Goal: Task Accomplishment & Management: Use online tool/utility

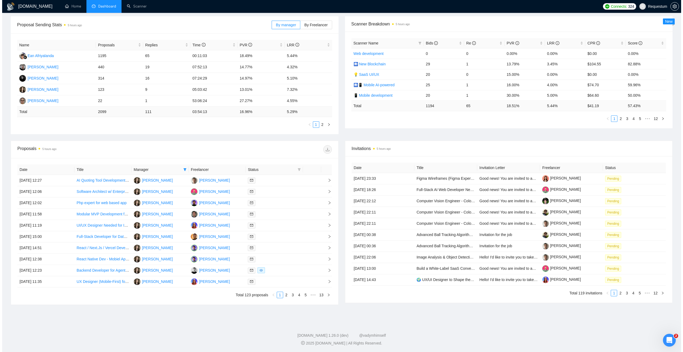
scroll to position [78, 0]
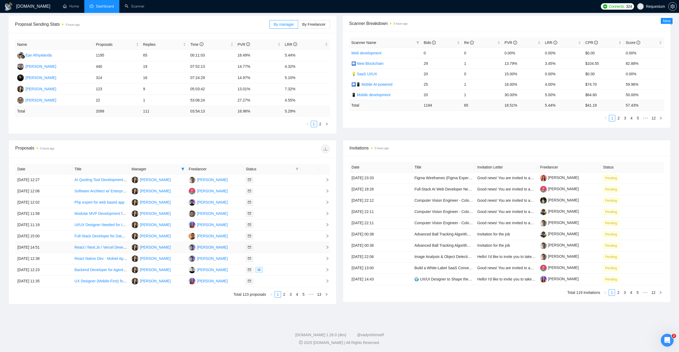
click at [283, 244] on div at bounding box center [272, 247] width 53 height 6
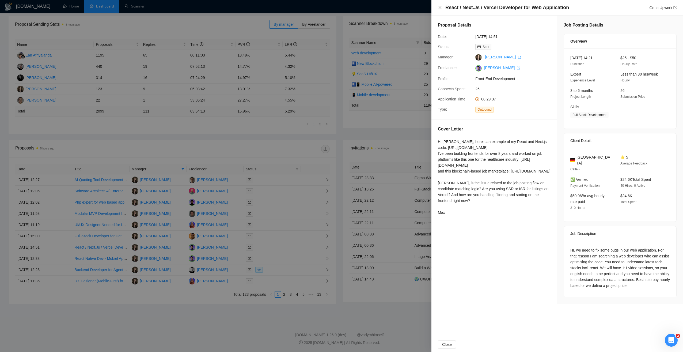
click at [283, 255] on div at bounding box center [341, 176] width 683 height 352
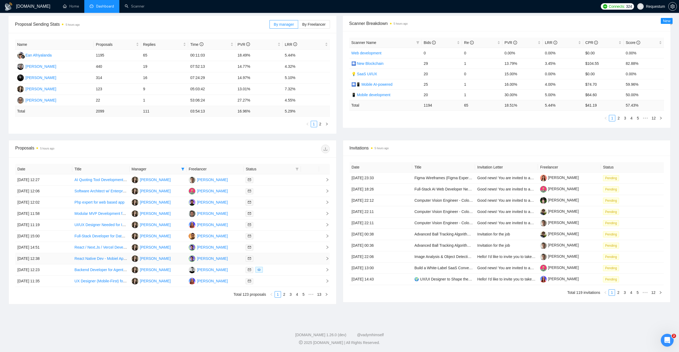
click at [279, 257] on div at bounding box center [272, 258] width 53 height 6
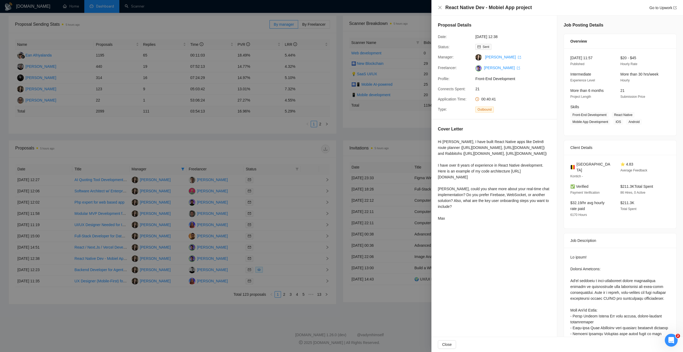
drag, startPoint x: 438, startPoint y: 200, endPoint x: 541, endPoint y: 212, distance: 103.6
click at [541, 212] on div "Cover Letter Hi [PERSON_NAME], I have built React Native apps like Delm8 route …" at bounding box center [495, 174] width 126 height 110
copy div "Here is an example of my code architecture [URL][DOMAIN_NAME]"
click at [466, 203] on div "Hi [PERSON_NAME], I have built React Native apps like Delm8 route planner ([URL…" at bounding box center [494, 180] width 113 height 82
drag, startPoint x: 438, startPoint y: 206, endPoint x: 546, endPoint y: 192, distance: 108.5
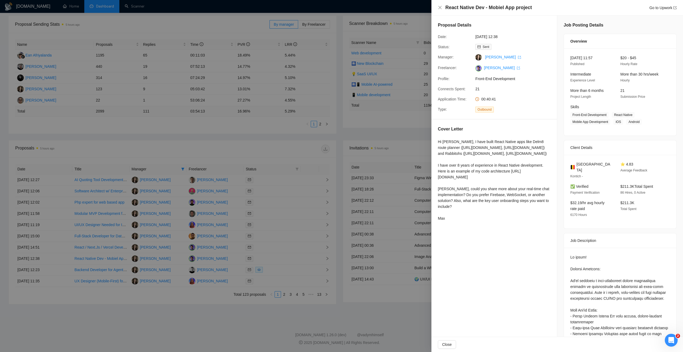
click at [540, 212] on div "Hi [PERSON_NAME], I have built React Native apps like Delm8 route planner ([URL…" at bounding box center [494, 180] width 113 height 82
copy div "[URL][DOMAIN_NAME]"
click at [458, 207] on div "Hi [PERSON_NAME], I have built React Native apps like Delm8 route planner ([URL…" at bounding box center [494, 180] width 113 height 82
drag, startPoint x: 438, startPoint y: 201, endPoint x: 543, endPoint y: 213, distance: 105.7
click at [543, 213] on div "Cover Letter Hi [PERSON_NAME], I have built React Native apps like Delm8 route …" at bounding box center [495, 174] width 126 height 110
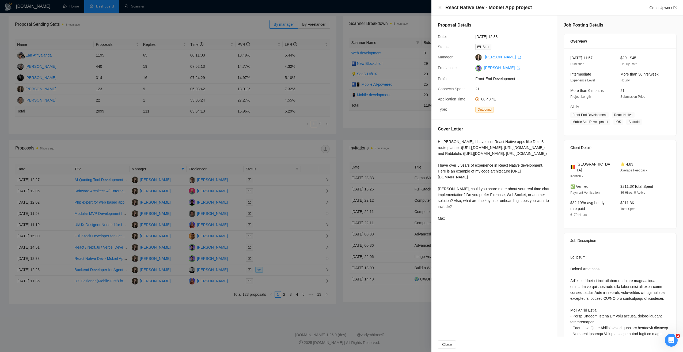
copy div "Here is an example of my code architecture [URL][DOMAIN_NAME]"
click at [201, 310] on div at bounding box center [341, 176] width 683 height 352
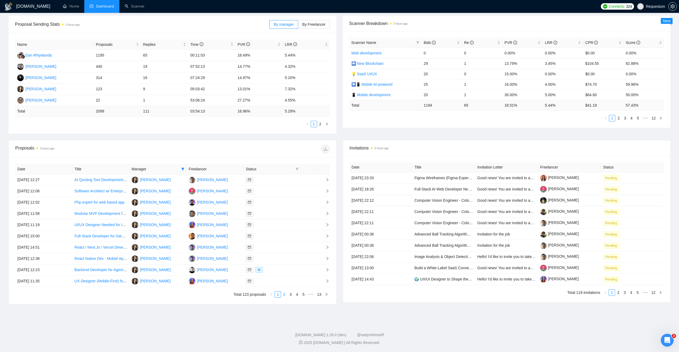
click at [285, 295] on link "2" at bounding box center [284, 294] width 6 height 6
click at [283, 281] on div at bounding box center [272, 281] width 53 height 6
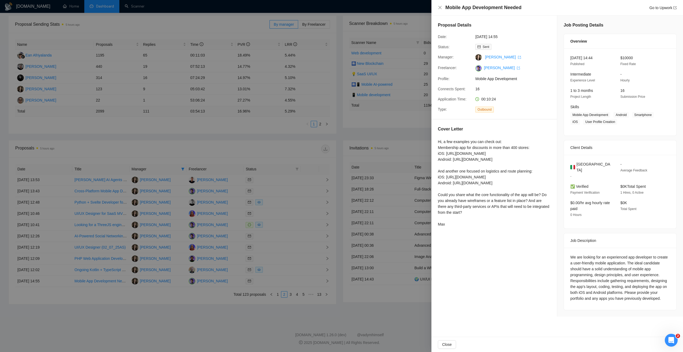
click at [307, 308] on div at bounding box center [341, 176] width 683 height 352
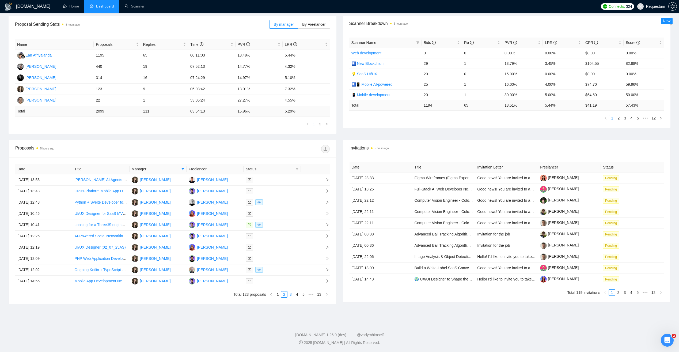
click at [292, 295] on link "3" at bounding box center [291, 294] width 6 height 6
click at [274, 281] on div at bounding box center [272, 281] width 53 height 6
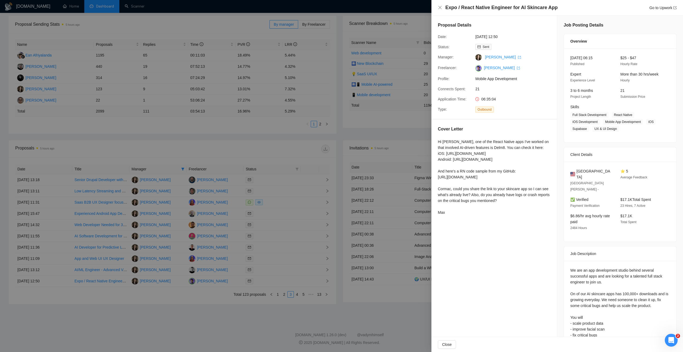
click at [302, 152] on div at bounding box center [341, 176] width 683 height 352
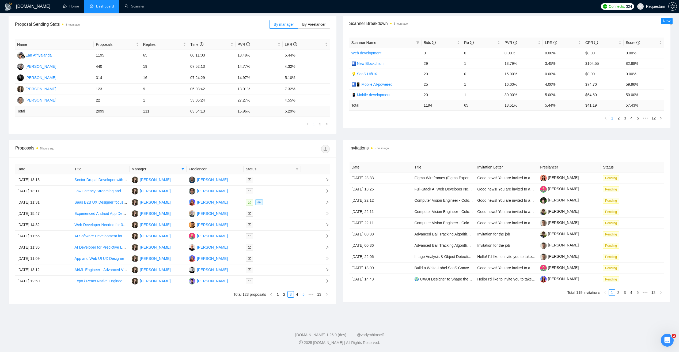
click at [298, 294] on link "4" at bounding box center [297, 294] width 6 height 6
click at [281, 192] on div at bounding box center [272, 191] width 53 height 6
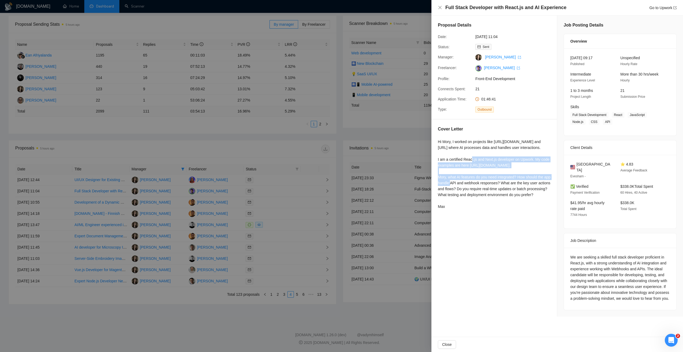
drag, startPoint x: 437, startPoint y: 164, endPoint x: 526, endPoint y: 178, distance: 89.5
click at [526, 178] on div "Cover Letter Hi [PERSON_NAME], I worked on projects like [URL][DOMAIN_NAME] and…" at bounding box center [495, 168] width 126 height 99
copy div "I am a certified React.js and Next.js developer on Upwork. My code examples are…"
click at [176, 308] on div at bounding box center [341, 176] width 683 height 352
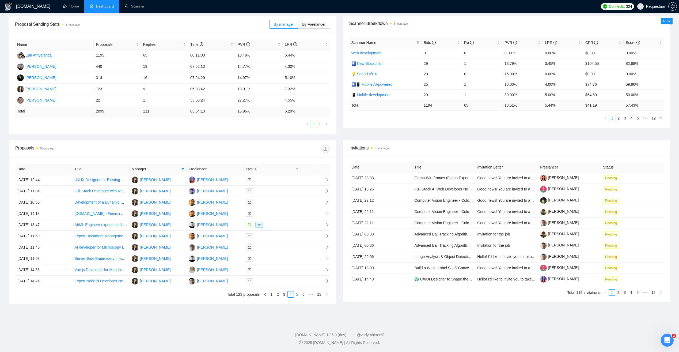
click at [298, 294] on link "5" at bounding box center [297, 294] width 6 height 6
click at [287, 225] on div at bounding box center [272, 225] width 53 height 6
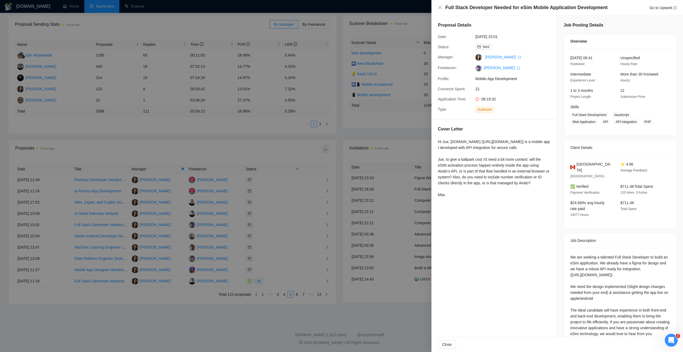
click at [240, 302] on div at bounding box center [341, 176] width 683 height 352
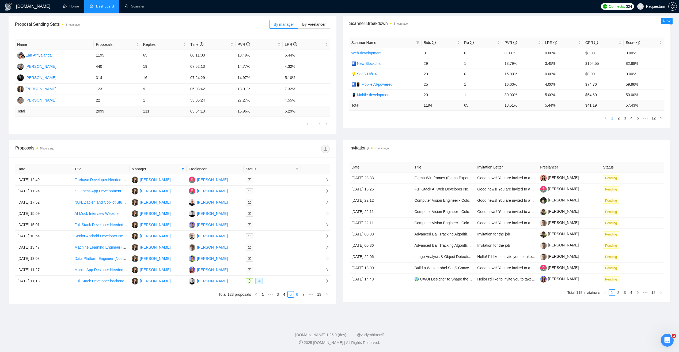
click at [298, 294] on link "6" at bounding box center [297, 294] width 6 height 6
click at [296, 203] on div at bounding box center [272, 202] width 53 height 6
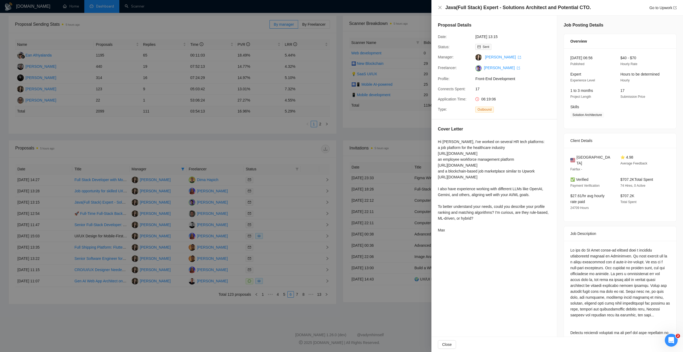
click at [236, 303] on div at bounding box center [341, 176] width 683 height 352
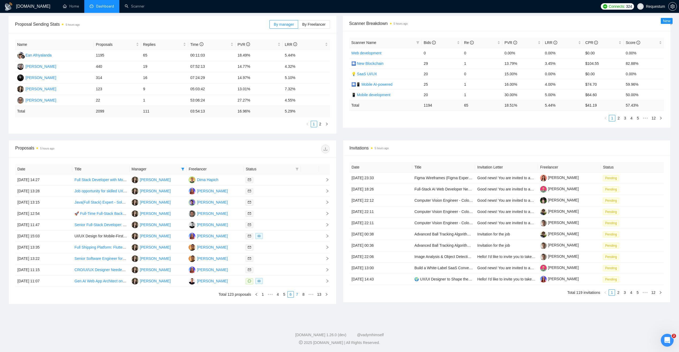
click at [297, 295] on link "7" at bounding box center [297, 294] width 6 height 6
click at [280, 180] on div at bounding box center [272, 180] width 53 height 6
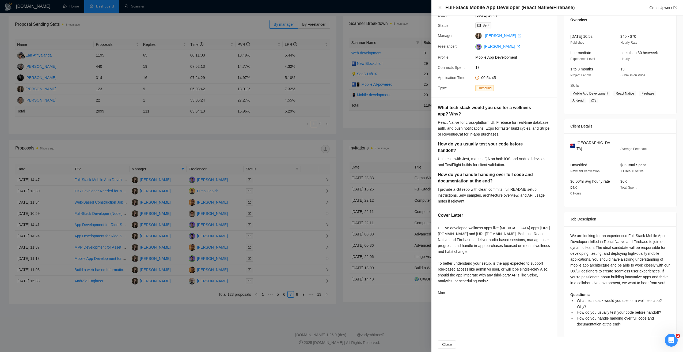
scroll to position [27, 0]
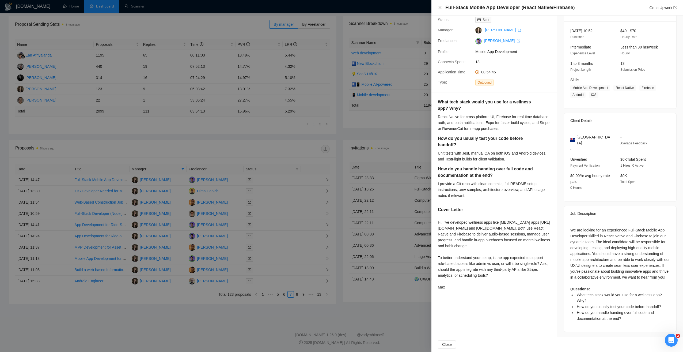
click at [272, 311] on div at bounding box center [341, 176] width 683 height 352
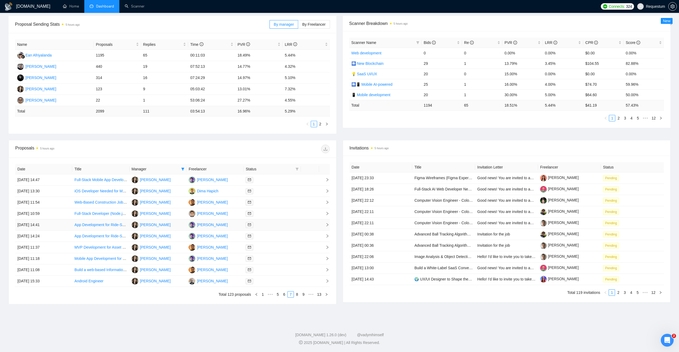
click at [289, 220] on td at bounding box center [272, 224] width 57 height 11
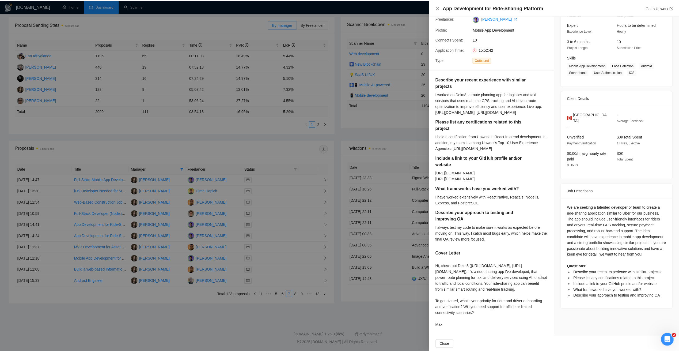
scroll to position [91, 0]
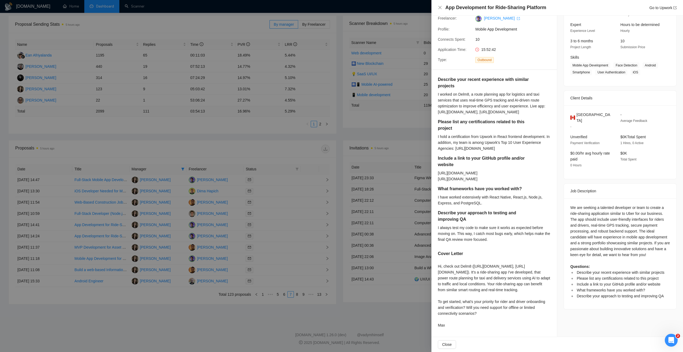
click at [282, 314] on div at bounding box center [341, 176] width 683 height 352
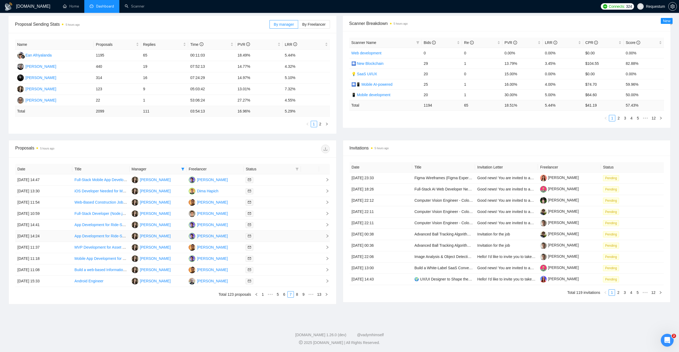
click at [280, 234] on div at bounding box center [272, 236] width 53 height 6
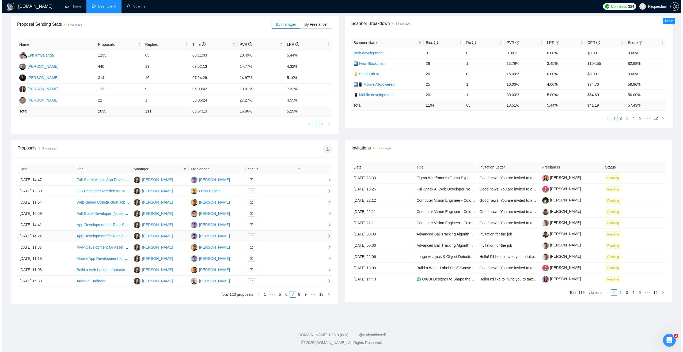
scroll to position [0, 0]
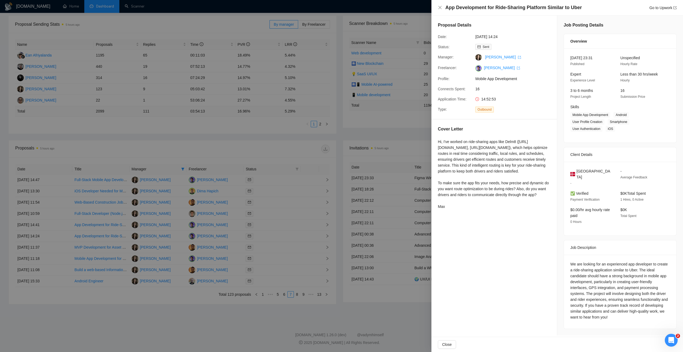
click at [234, 306] on div at bounding box center [341, 176] width 683 height 352
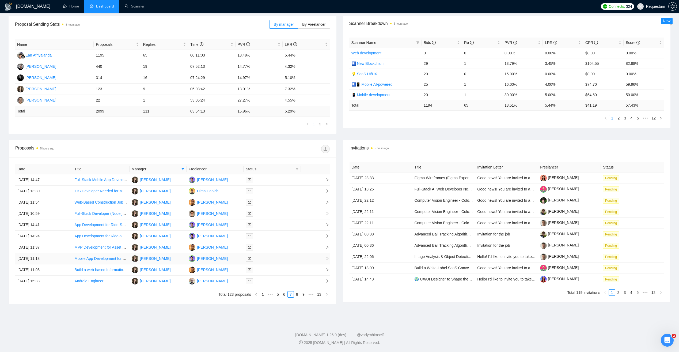
click at [279, 260] on div at bounding box center [272, 258] width 53 height 6
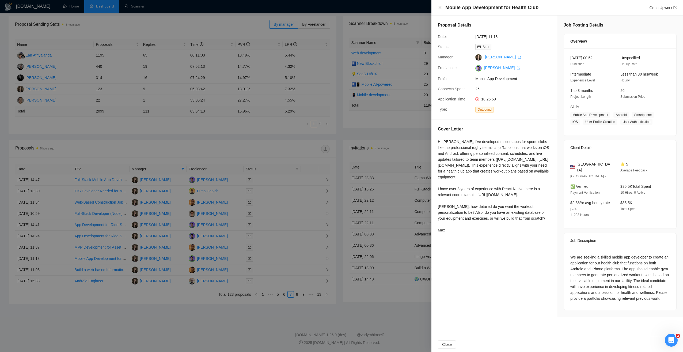
drag, startPoint x: 237, startPoint y: 310, endPoint x: 266, endPoint y: 310, distance: 29.7
click at [237, 310] on div at bounding box center [341, 176] width 683 height 352
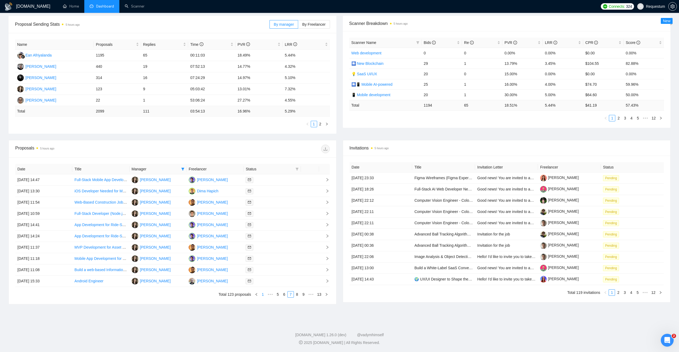
drag, startPoint x: 264, startPoint y: 295, endPoint x: 261, endPoint y: 295, distance: 3.3
click at [264, 295] on link "1" at bounding box center [263, 294] width 6 height 6
click at [278, 245] on div at bounding box center [272, 247] width 53 height 6
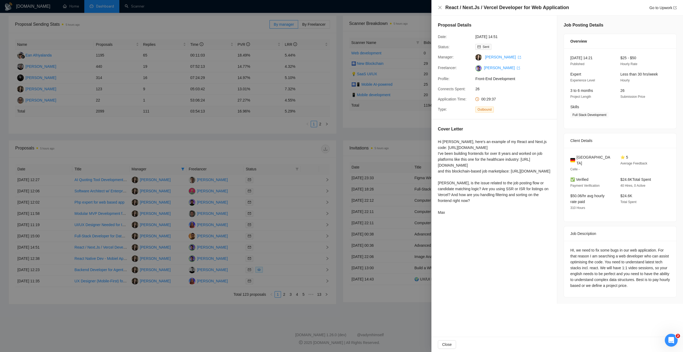
click at [238, 323] on div at bounding box center [341, 176] width 683 height 352
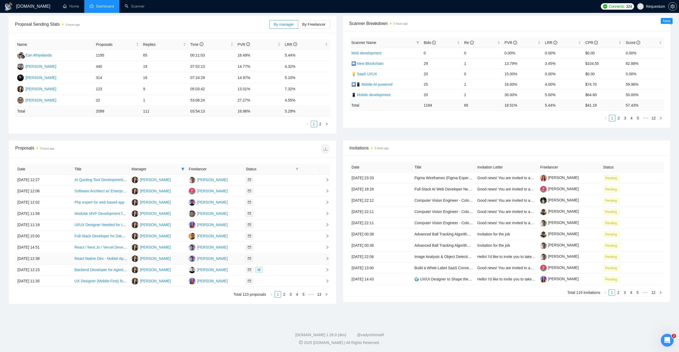
click at [278, 257] on div at bounding box center [272, 258] width 53 height 6
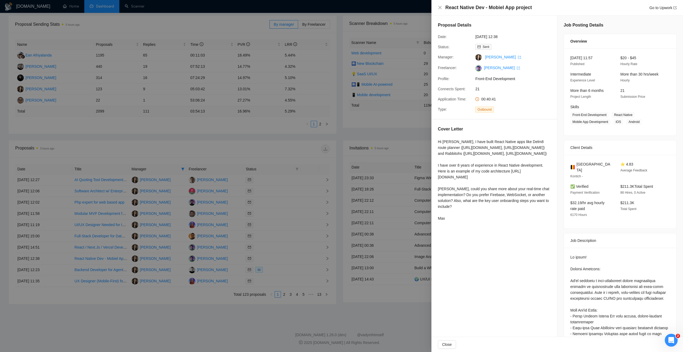
click at [243, 310] on div at bounding box center [341, 176] width 683 height 352
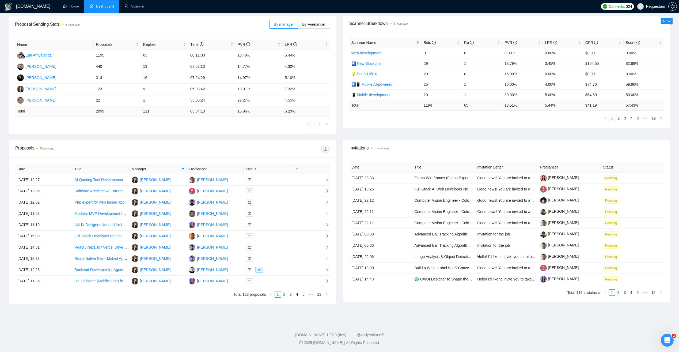
click at [285, 295] on link "2" at bounding box center [284, 294] width 6 height 6
click at [288, 191] on div at bounding box center [272, 191] width 53 height 6
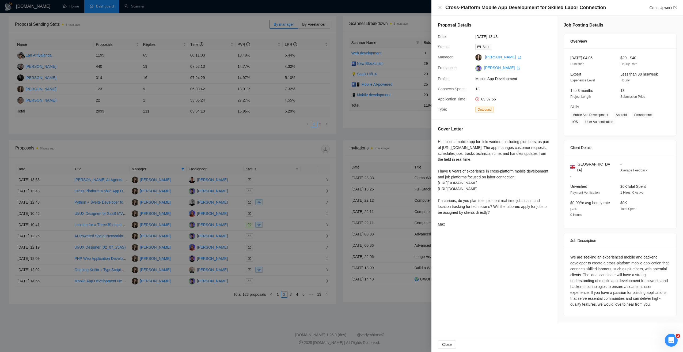
click at [201, 316] on div at bounding box center [341, 176] width 683 height 352
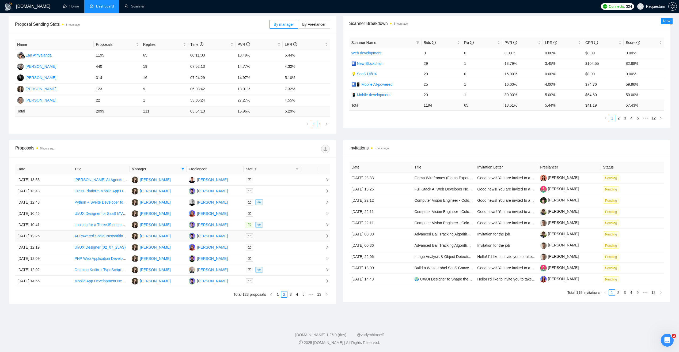
click at [286, 235] on div at bounding box center [272, 236] width 53 height 6
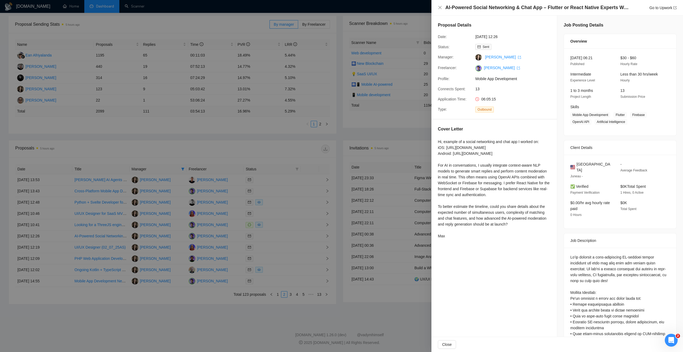
click at [239, 313] on div at bounding box center [341, 176] width 683 height 352
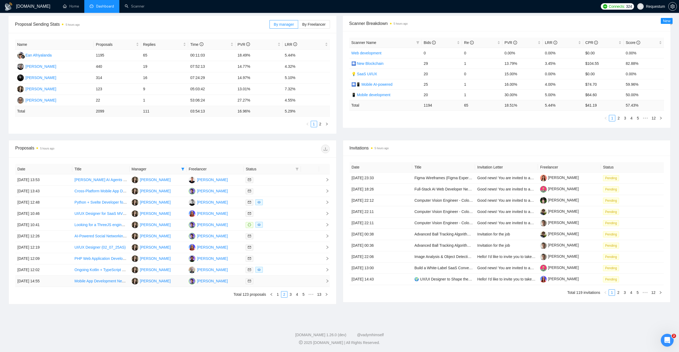
click at [276, 279] on div at bounding box center [272, 281] width 53 height 6
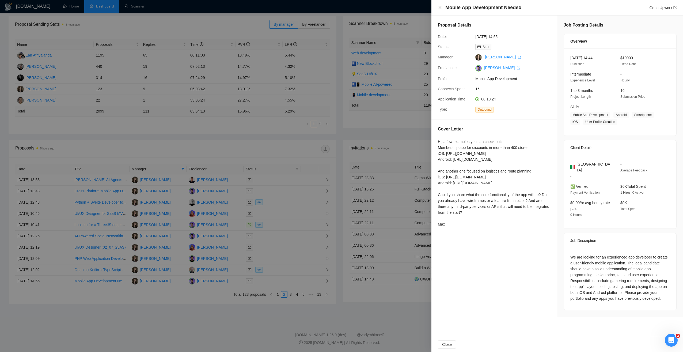
click at [262, 305] on div at bounding box center [341, 176] width 683 height 352
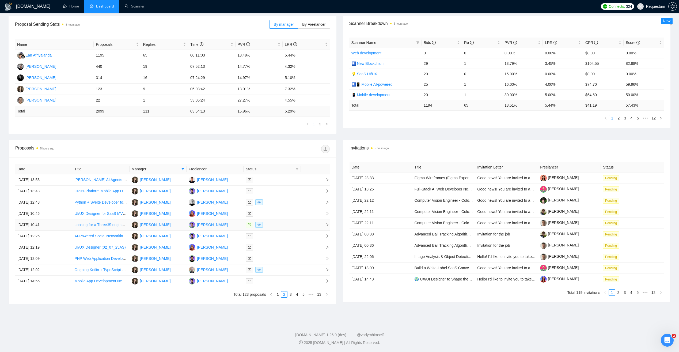
click at [295, 220] on td at bounding box center [272, 224] width 57 height 11
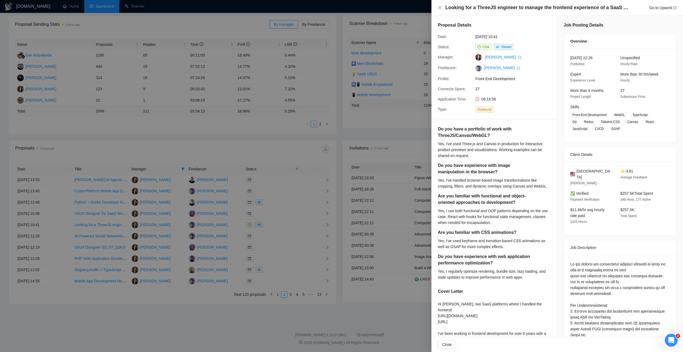
click at [228, 315] on div at bounding box center [341, 176] width 683 height 352
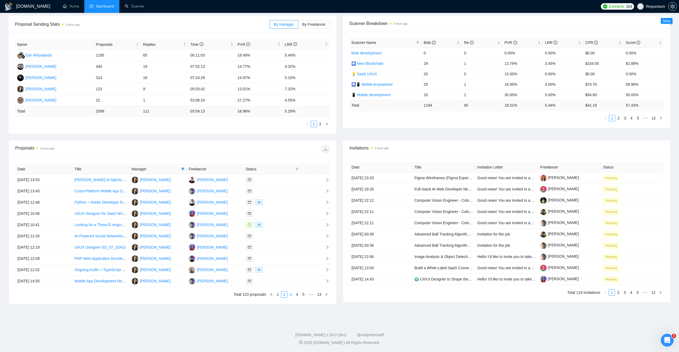
click at [292, 296] on link "3" at bounding box center [291, 294] width 6 height 6
click at [283, 279] on div at bounding box center [272, 281] width 53 height 6
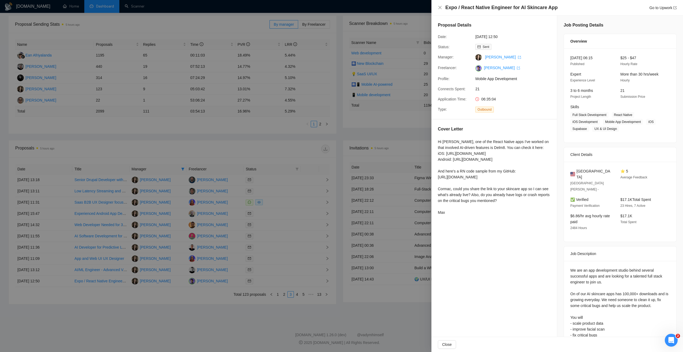
click at [279, 303] on div at bounding box center [341, 176] width 683 height 352
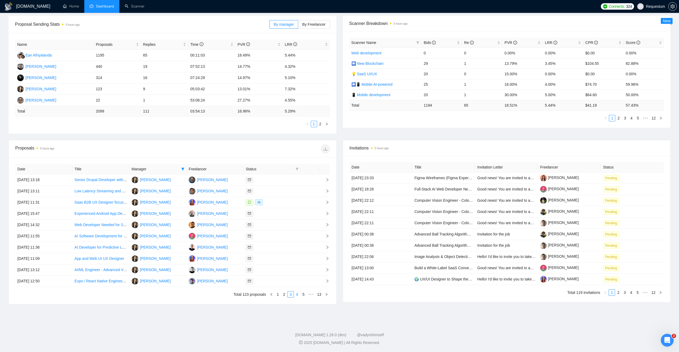
click at [296, 294] on link "4" at bounding box center [297, 294] width 6 height 6
click at [267, 192] on div at bounding box center [272, 191] width 53 height 6
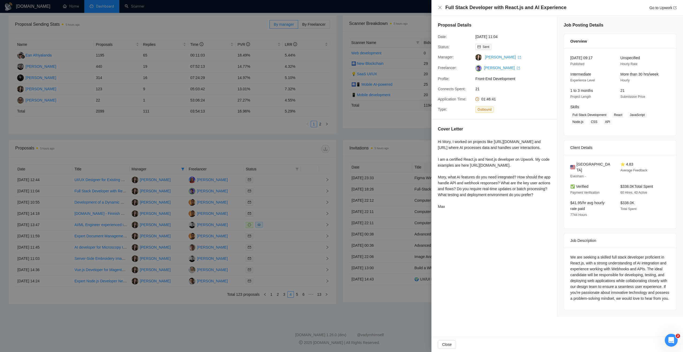
click at [255, 308] on div at bounding box center [341, 176] width 683 height 352
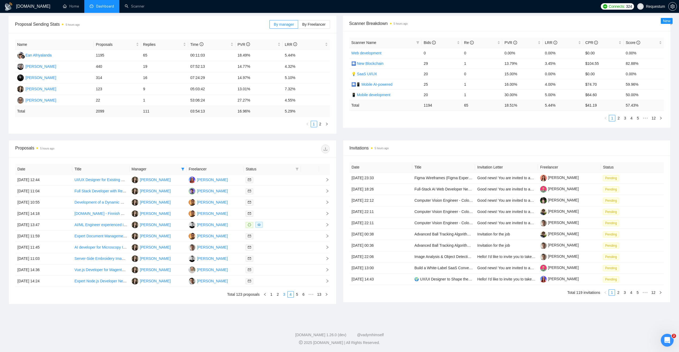
click at [284, 295] on link "3" at bounding box center [284, 294] width 6 height 6
click at [270, 284] on div at bounding box center [272, 281] width 53 height 6
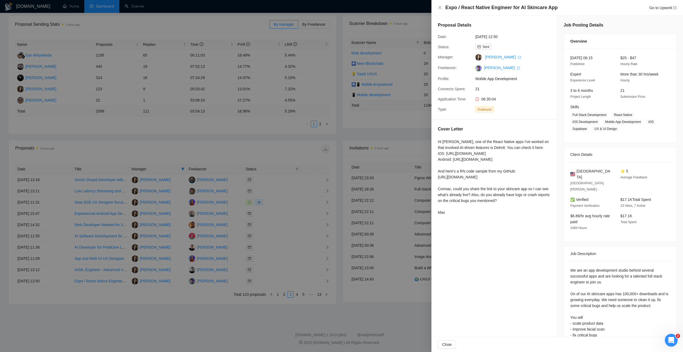
click at [249, 300] on div at bounding box center [341, 176] width 683 height 352
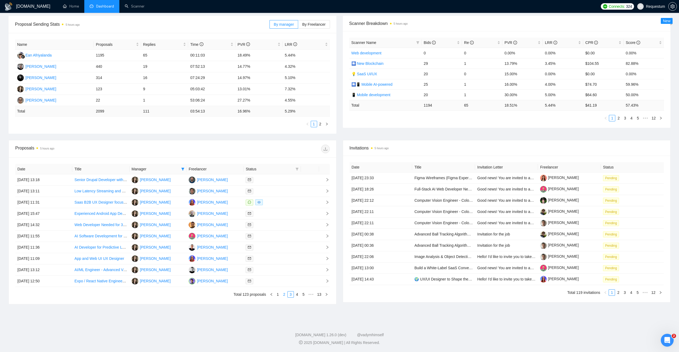
click at [284, 295] on link "2" at bounding box center [284, 294] width 6 height 6
click at [275, 279] on div at bounding box center [272, 281] width 53 height 6
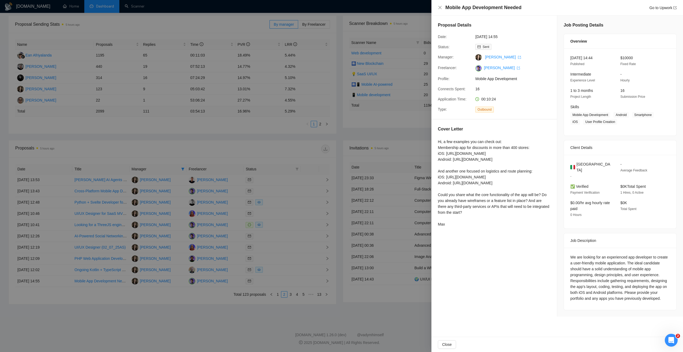
click at [245, 317] on div at bounding box center [341, 176] width 683 height 352
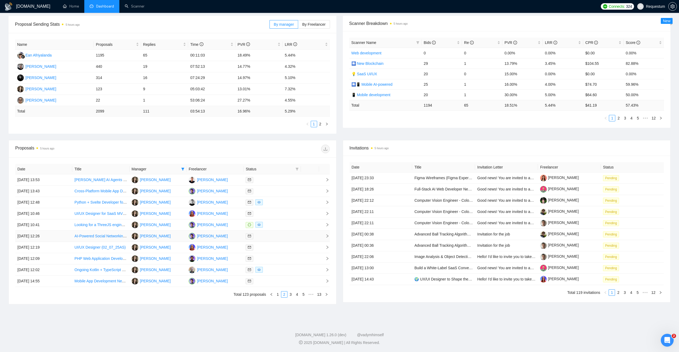
click at [281, 236] on div at bounding box center [272, 236] width 53 height 6
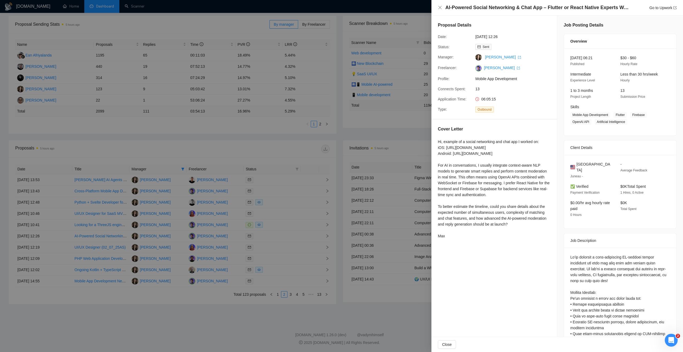
click at [262, 302] on div at bounding box center [341, 176] width 683 height 352
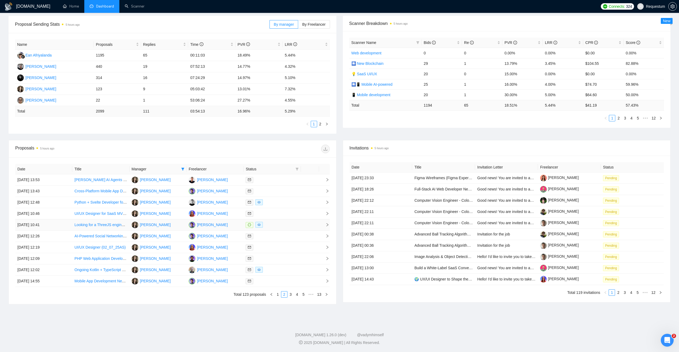
click at [282, 225] on div at bounding box center [272, 225] width 53 height 6
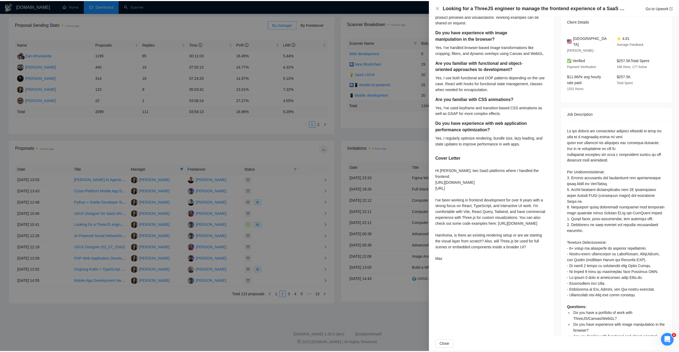
scroll to position [134, 0]
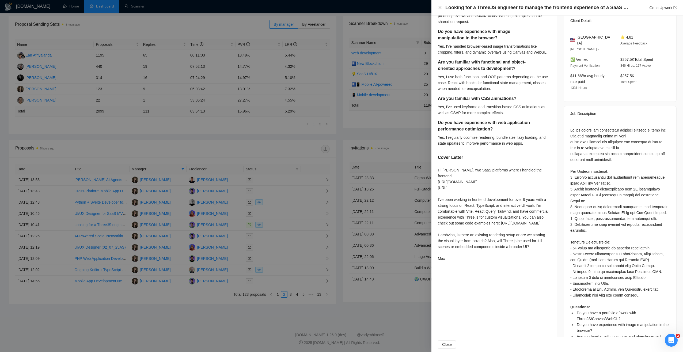
click at [270, 314] on div at bounding box center [341, 176] width 683 height 352
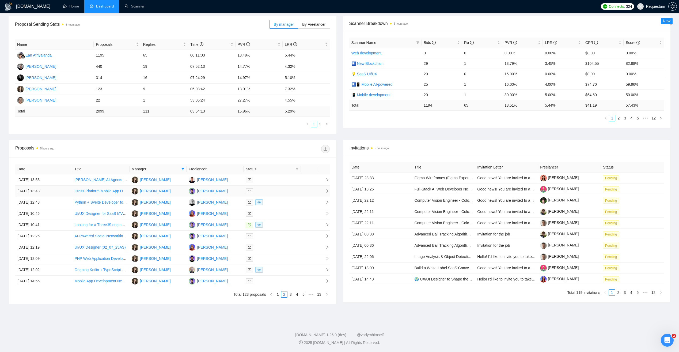
click at [291, 190] on div at bounding box center [272, 191] width 53 height 6
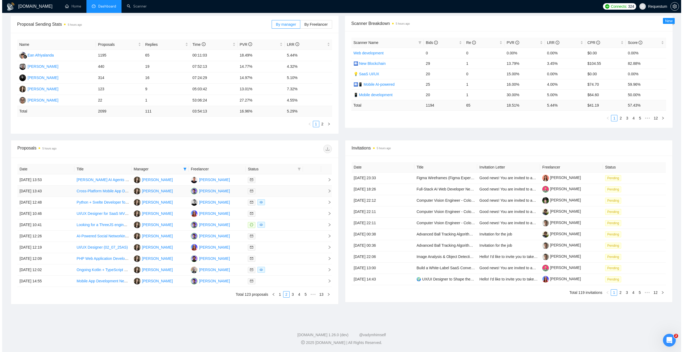
scroll to position [0, 0]
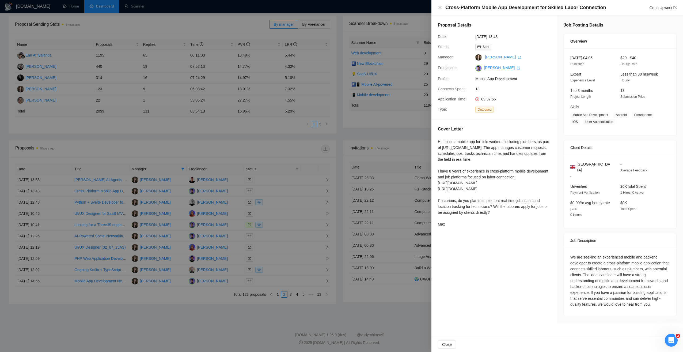
click at [236, 305] on div at bounding box center [341, 176] width 683 height 352
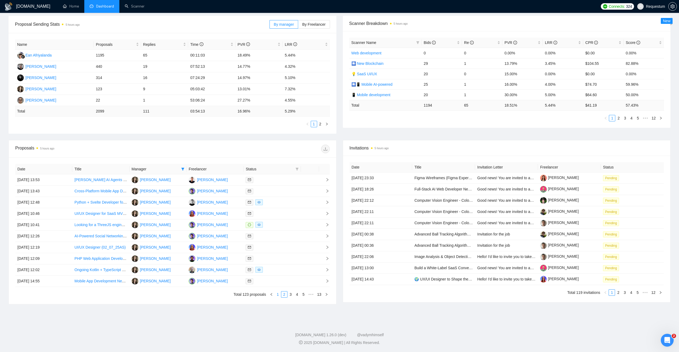
click at [280, 294] on link "1" at bounding box center [278, 294] width 6 height 6
click at [277, 255] on td at bounding box center [272, 258] width 57 height 11
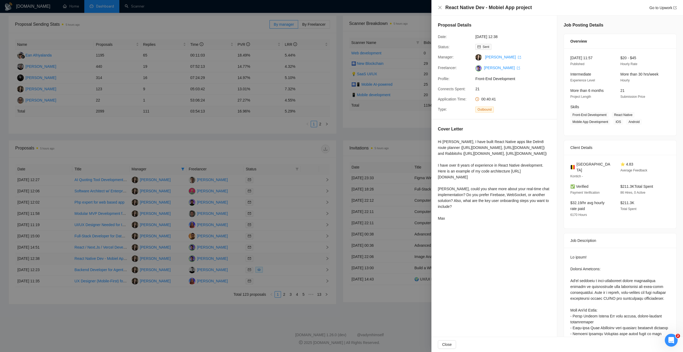
click at [277, 255] on div at bounding box center [341, 176] width 683 height 352
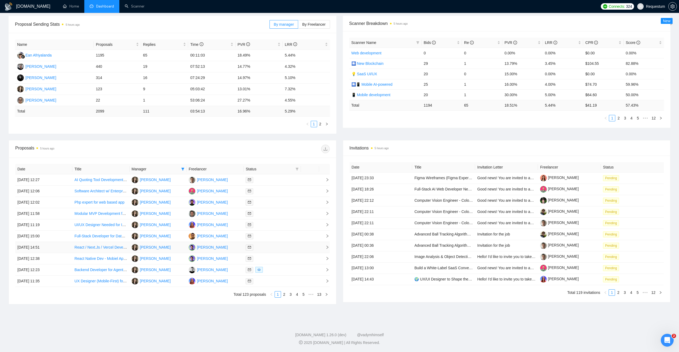
click at [277, 247] on div at bounding box center [272, 247] width 53 height 6
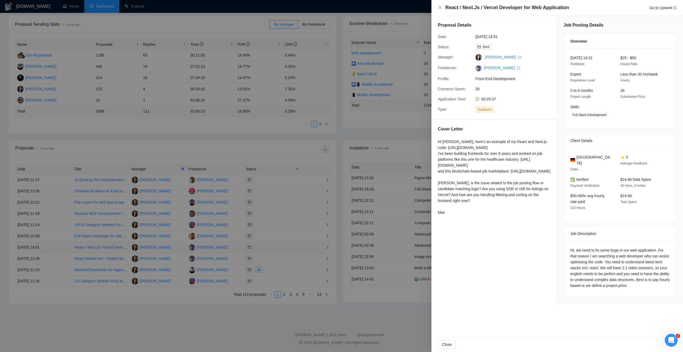
click at [277, 247] on div at bounding box center [341, 176] width 683 height 352
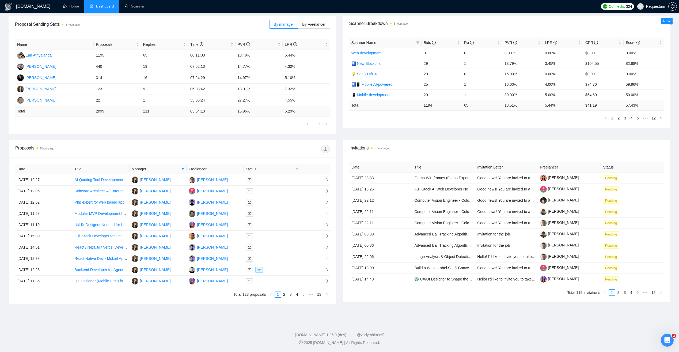
click at [304, 293] on link "5" at bounding box center [304, 294] width 6 height 6
click at [287, 225] on div at bounding box center [272, 225] width 53 height 6
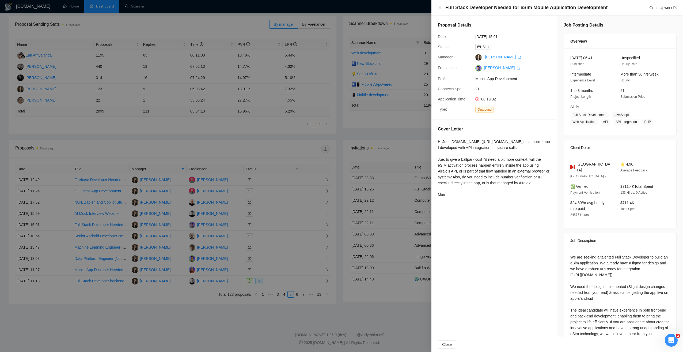
click at [200, 321] on div at bounding box center [341, 176] width 683 height 352
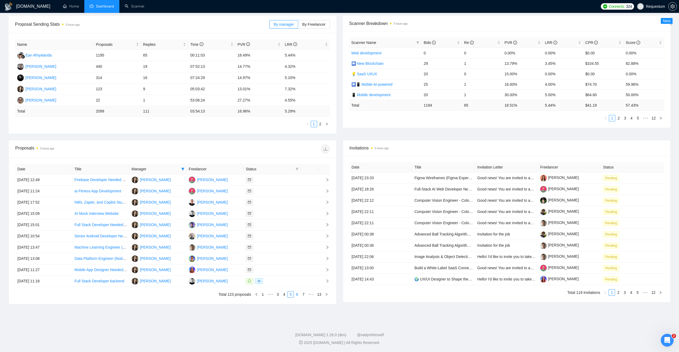
click at [296, 294] on link "6" at bounding box center [297, 294] width 6 height 6
click at [285, 200] on div at bounding box center [272, 202] width 53 height 6
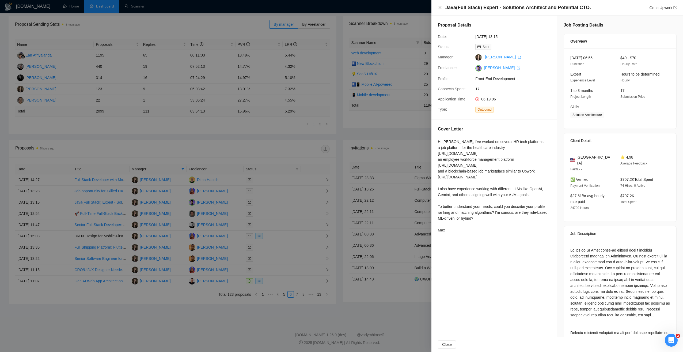
click at [233, 310] on div at bounding box center [341, 176] width 683 height 352
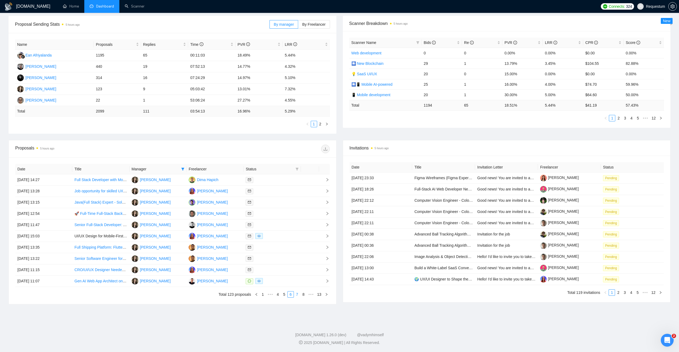
click at [298, 295] on link "7" at bounding box center [297, 294] width 6 height 6
click at [287, 178] on div at bounding box center [272, 180] width 53 height 6
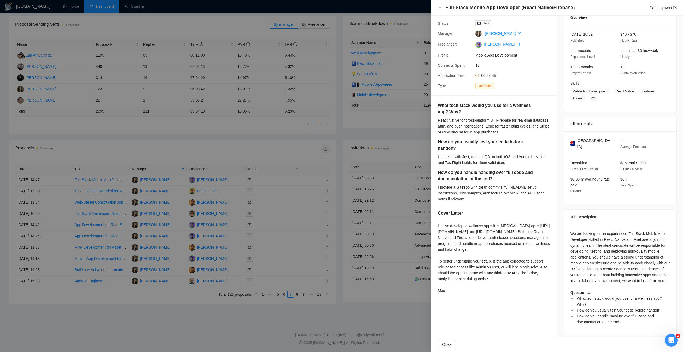
scroll to position [27, 0]
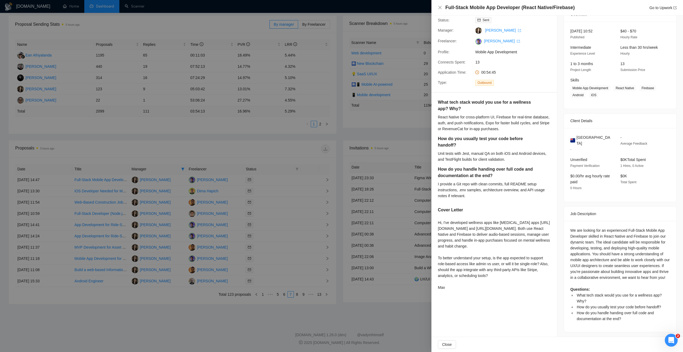
click at [219, 302] on div at bounding box center [341, 176] width 683 height 352
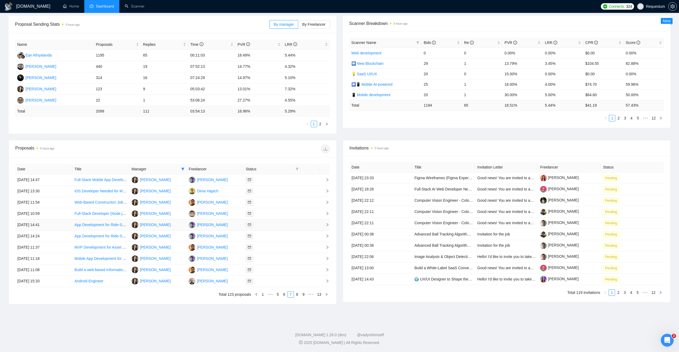
click at [265, 227] on div at bounding box center [272, 225] width 53 height 6
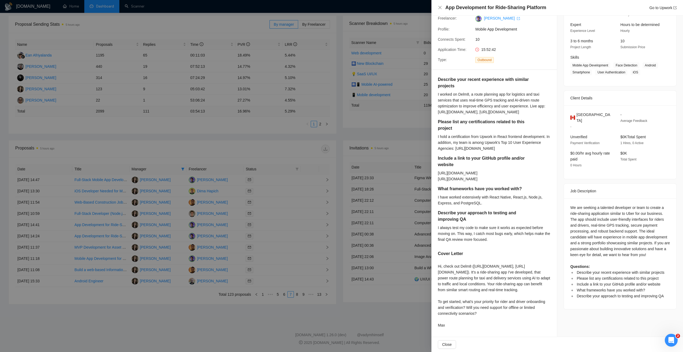
scroll to position [91, 0]
click at [160, 314] on div at bounding box center [341, 176] width 683 height 352
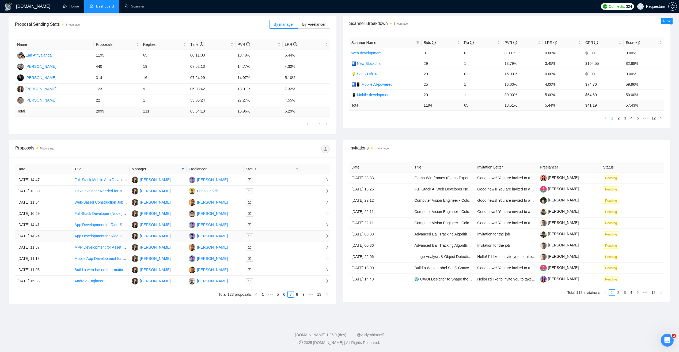
click at [272, 234] on div at bounding box center [272, 236] width 53 height 6
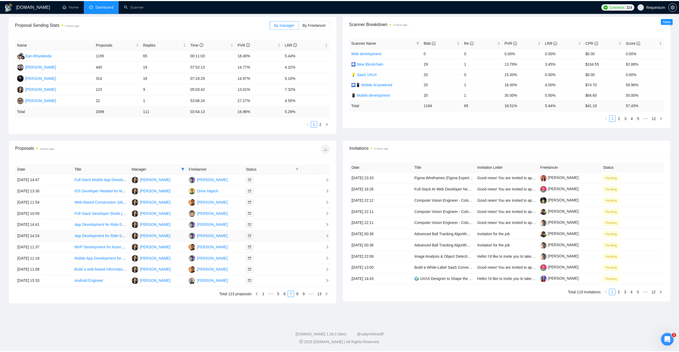
scroll to position [0, 0]
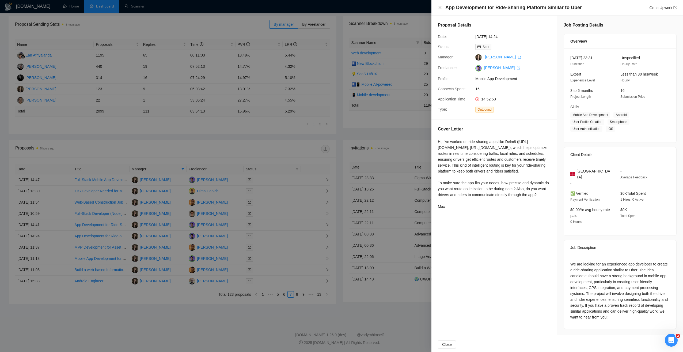
click at [234, 307] on div at bounding box center [341, 176] width 683 height 352
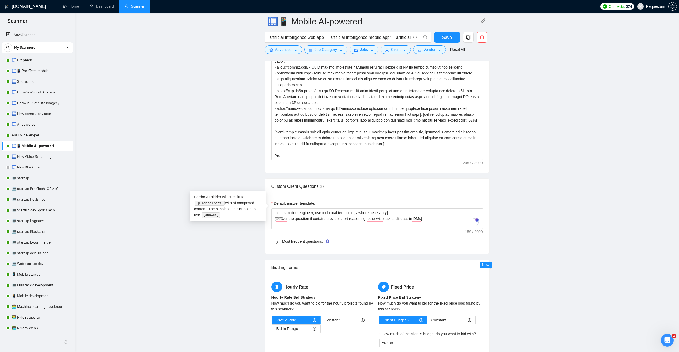
scroll to position [669, 0]
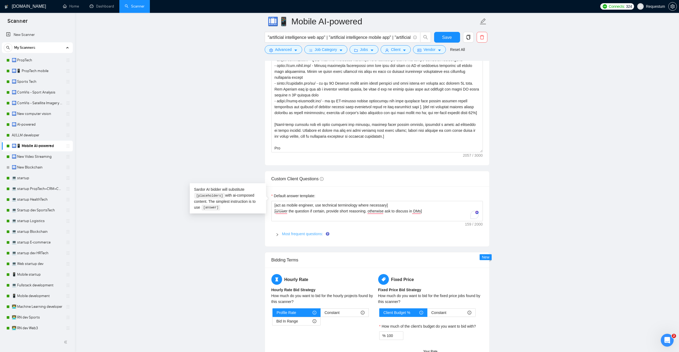
click at [297, 232] on link "Most frequent questions:" at bounding box center [302, 234] width 41 height 4
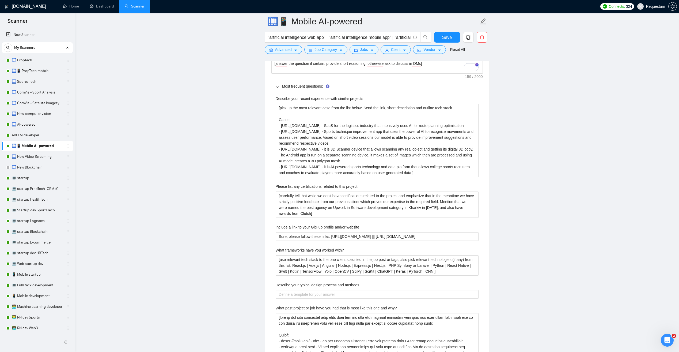
scroll to position [830, 0]
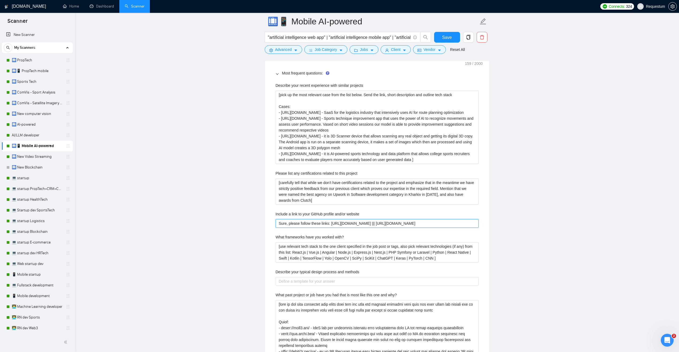
drag, startPoint x: 441, startPoint y: 214, endPoint x: 251, endPoint y: 211, distance: 189.6
click at [251, 211] on main "🛄📱 Mobile AI-powered "artificial intelligence web app" | "artificial intelligen…" at bounding box center [377, 255] width 587 height 2129
click at [41, 62] on link "🛄 PropTech" at bounding box center [37, 60] width 51 height 11
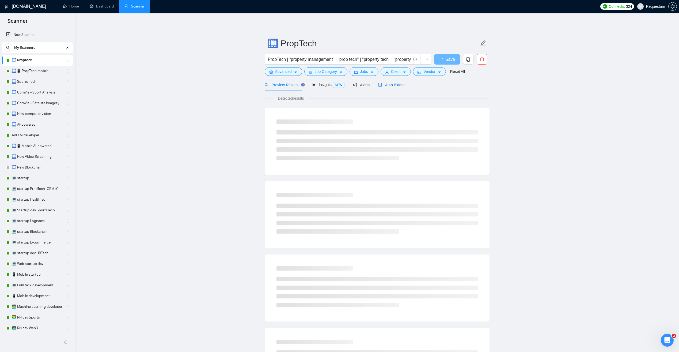
click at [391, 85] on span "Auto Bidder" at bounding box center [391, 85] width 27 height 4
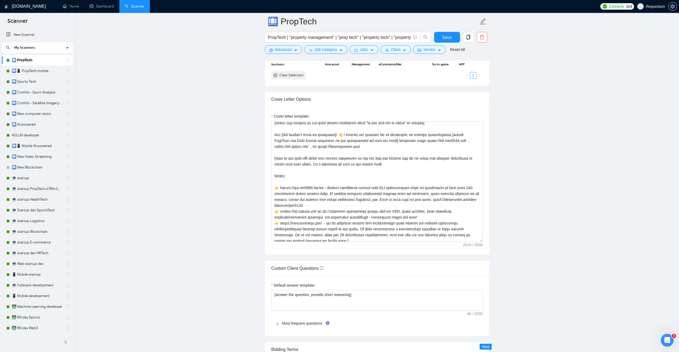
scroll to position [54, 0]
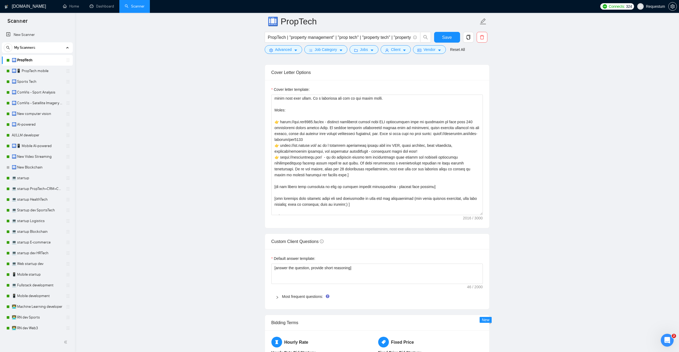
click at [286, 299] on div "Most frequent questions:" at bounding box center [378, 296] width 212 height 12
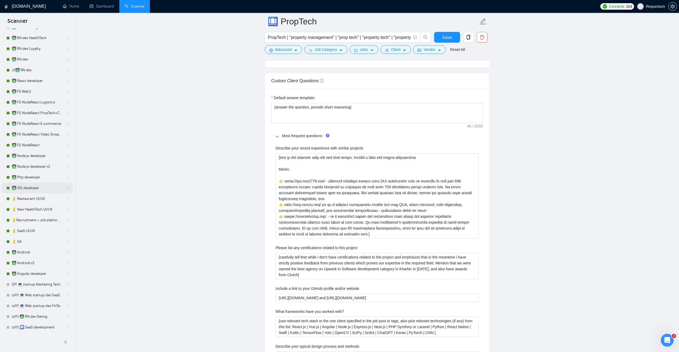
scroll to position [321, 0]
click at [49, 80] on link "👨‍💻 React developer" at bounding box center [37, 81] width 51 height 11
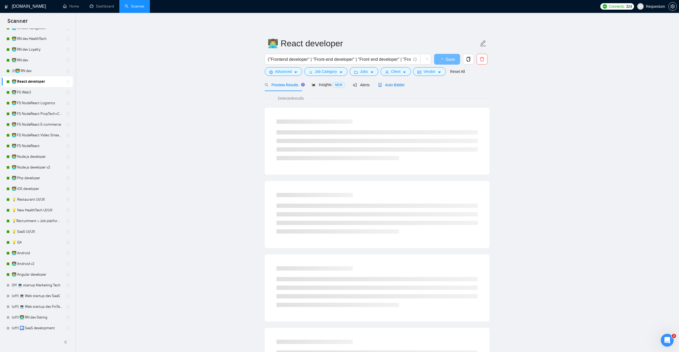
click at [394, 85] on span "Auto Bidder" at bounding box center [391, 85] width 27 height 4
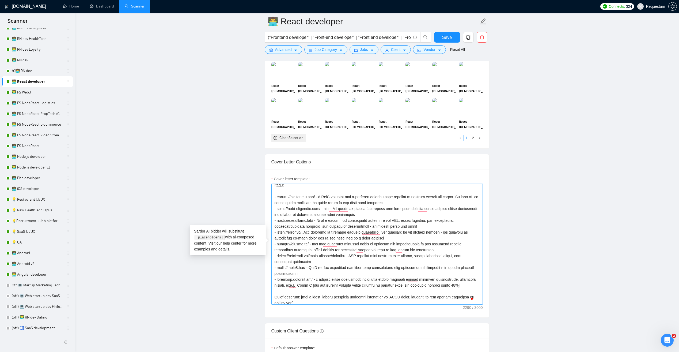
scroll to position [69, 0]
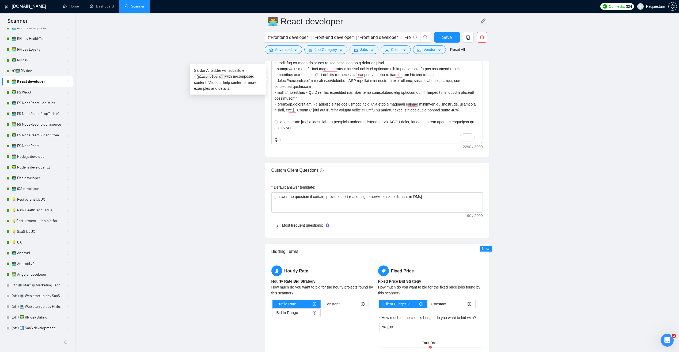
click at [291, 229] on div "Most frequent questions:" at bounding box center [378, 225] width 212 height 12
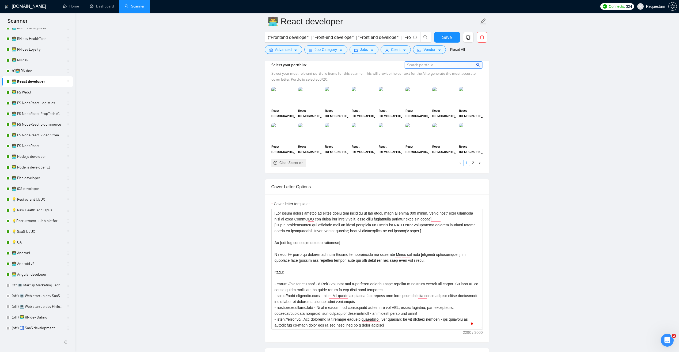
scroll to position [482, 0]
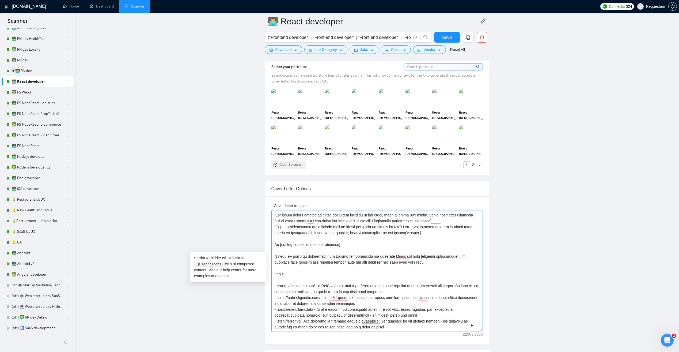
drag, startPoint x: 276, startPoint y: 256, endPoint x: 394, endPoint y: 259, distance: 117.6
click at [394, 259] on textarea "Cover letter template:" at bounding box center [378, 271] width 212 height 121
click at [304, 242] on textarea "Cover letter template:" at bounding box center [378, 271] width 212 height 121
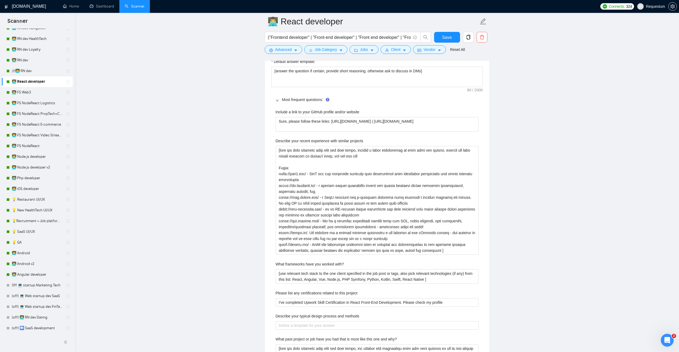
scroll to position [803, 0]
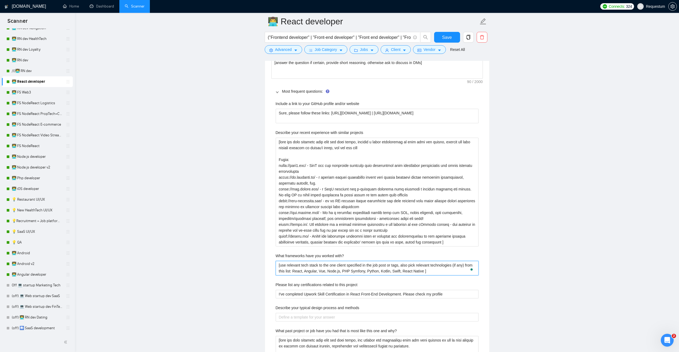
drag, startPoint x: 430, startPoint y: 270, endPoint x: 261, endPoint y: 257, distance: 169.0
click at [261, 257] on main "👨‍💻 React developer ("Frontend developer" | "Front-end developer" | "Front end …" at bounding box center [377, 250] width 587 height 2064
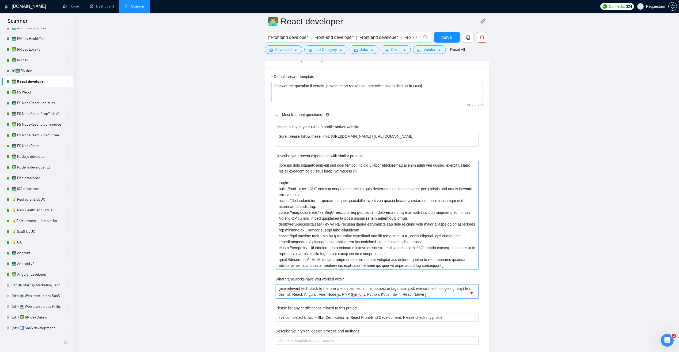
scroll to position [777, 0]
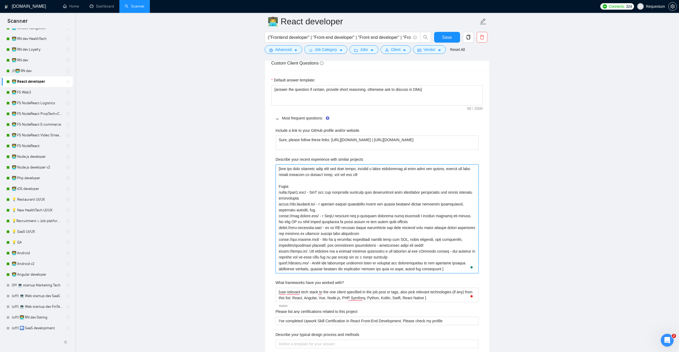
drag, startPoint x: 280, startPoint y: 171, endPoint x: 361, endPoint y: 173, distance: 81.2
click at [361, 173] on projects "Describe your recent experience with similar projects" at bounding box center [377, 218] width 203 height 109
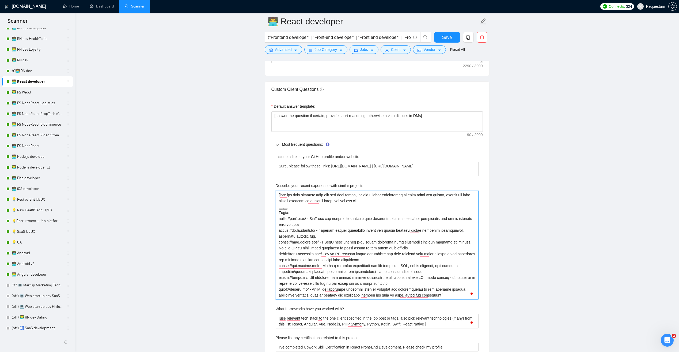
scroll to position [750, 0]
